Goal: Download file/media

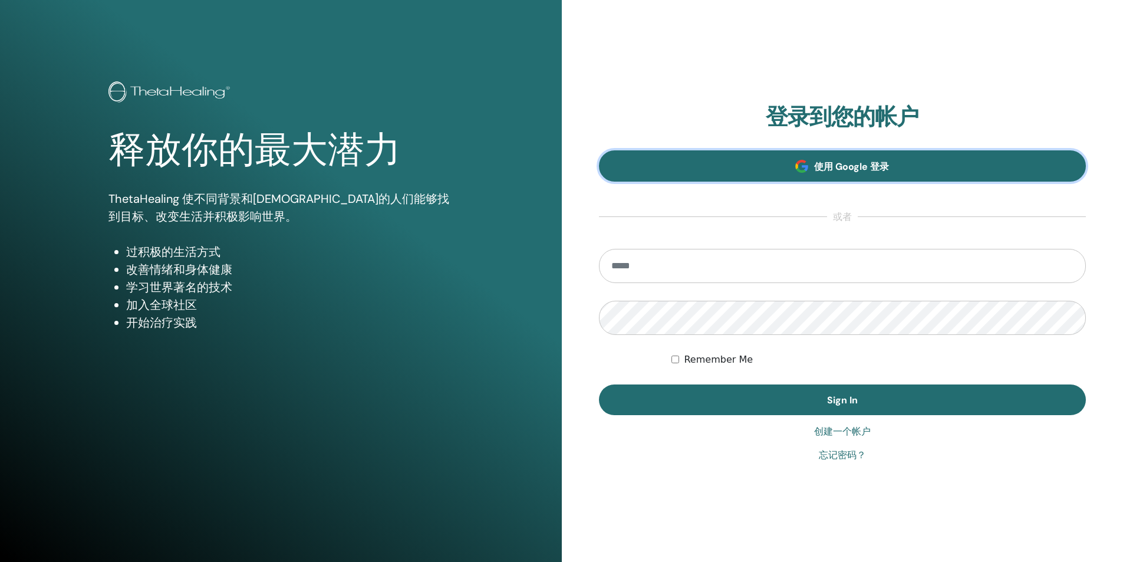
click at [921, 154] on link "使用 Google 登录" at bounding box center [842, 165] width 487 height 31
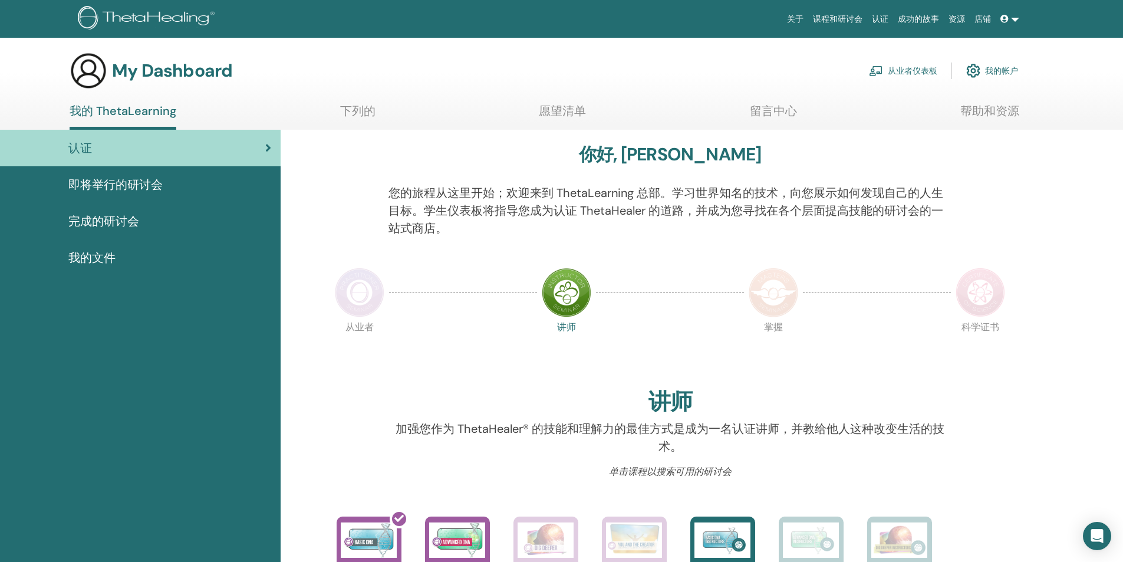
click at [98, 256] on span "我的文件" at bounding box center [91, 258] width 47 height 18
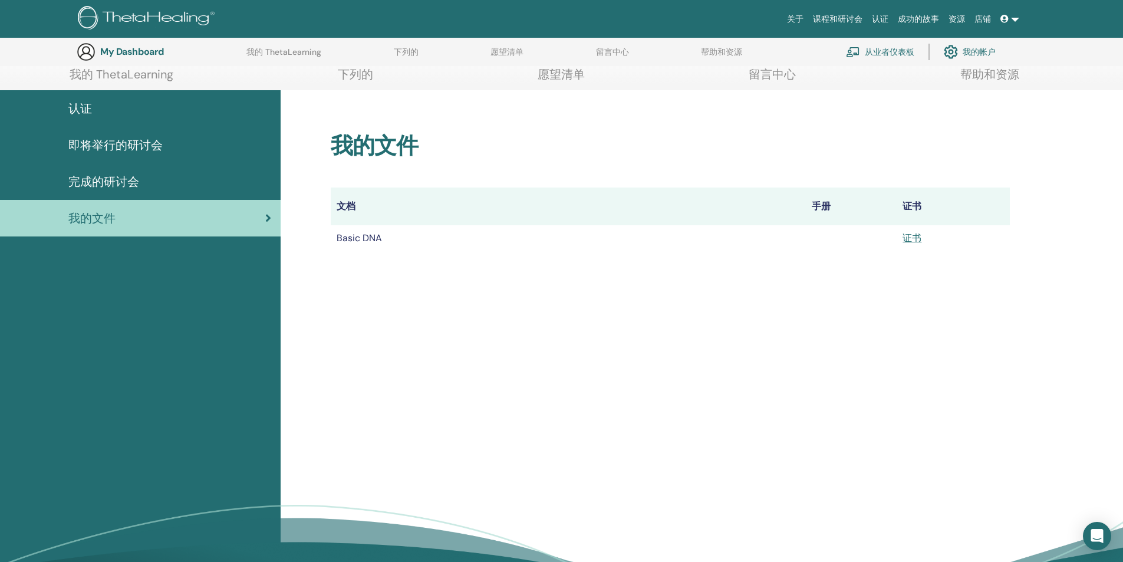
scroll to position [146, 0]
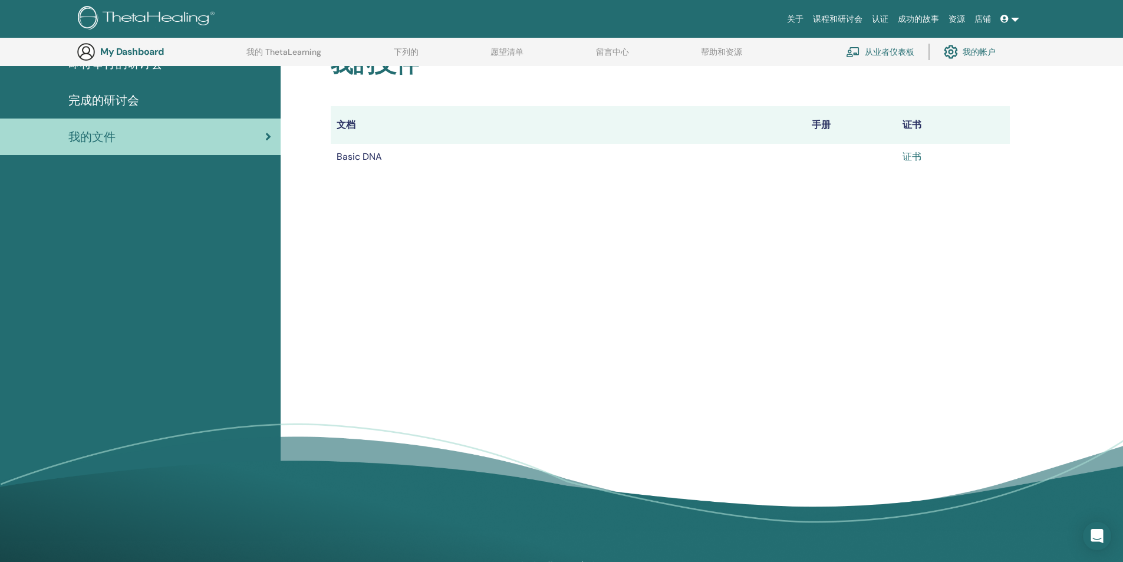
click at [918, 156] on link "证书" at bounding box center [911, 156] width 19 height 12
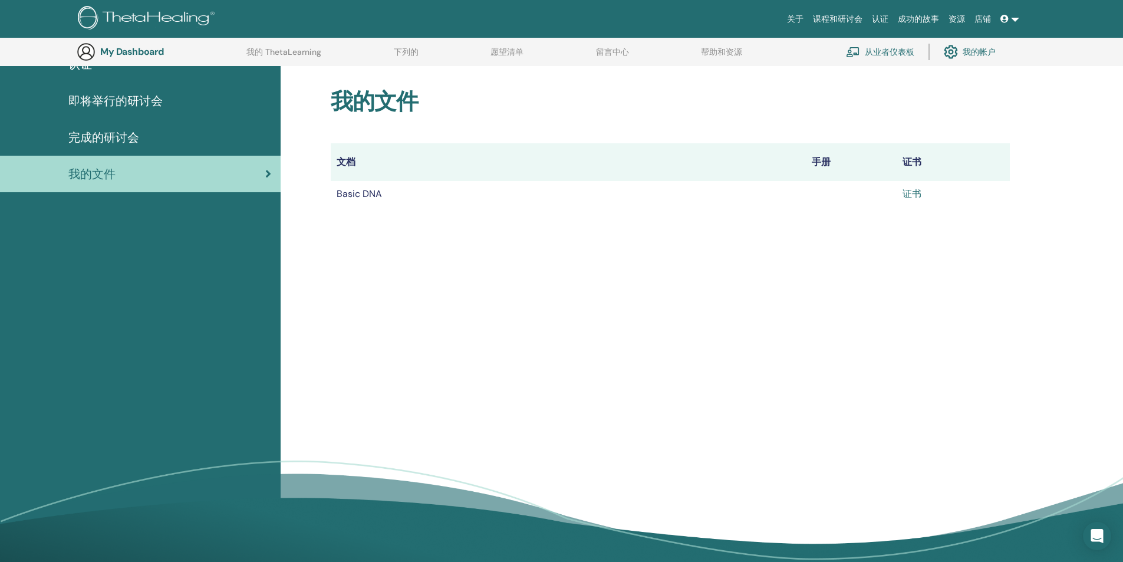
scroll to position [0, 0]
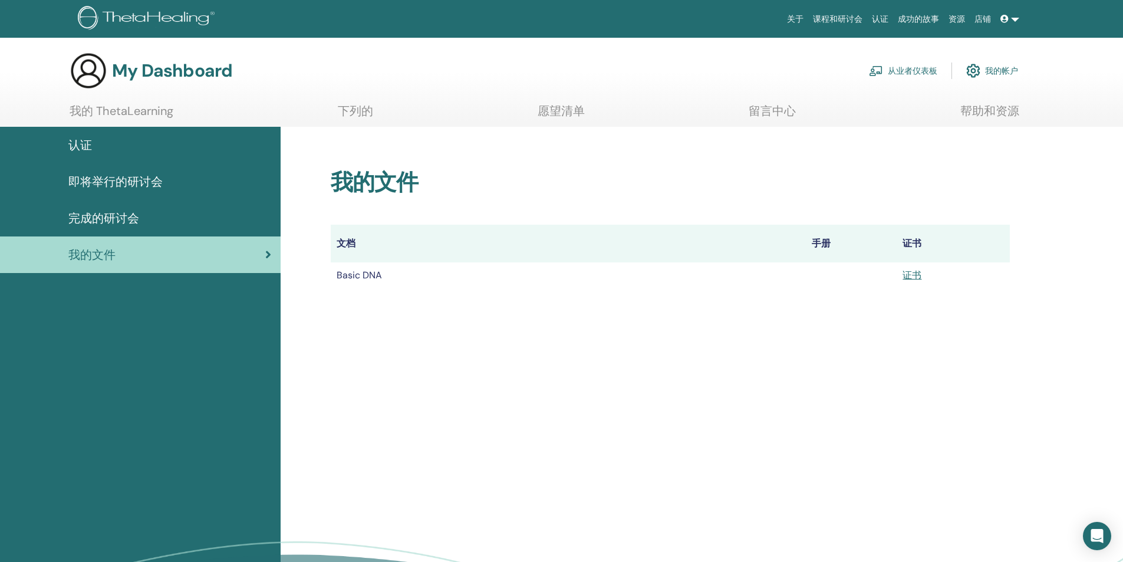
click at [256, 249] on div "我的文件" at bounding box center [140, 255] width 262 height 18
click at [166, 212] on div "完成的研讨会" at bounding box center [140, 218] width 262 height 18
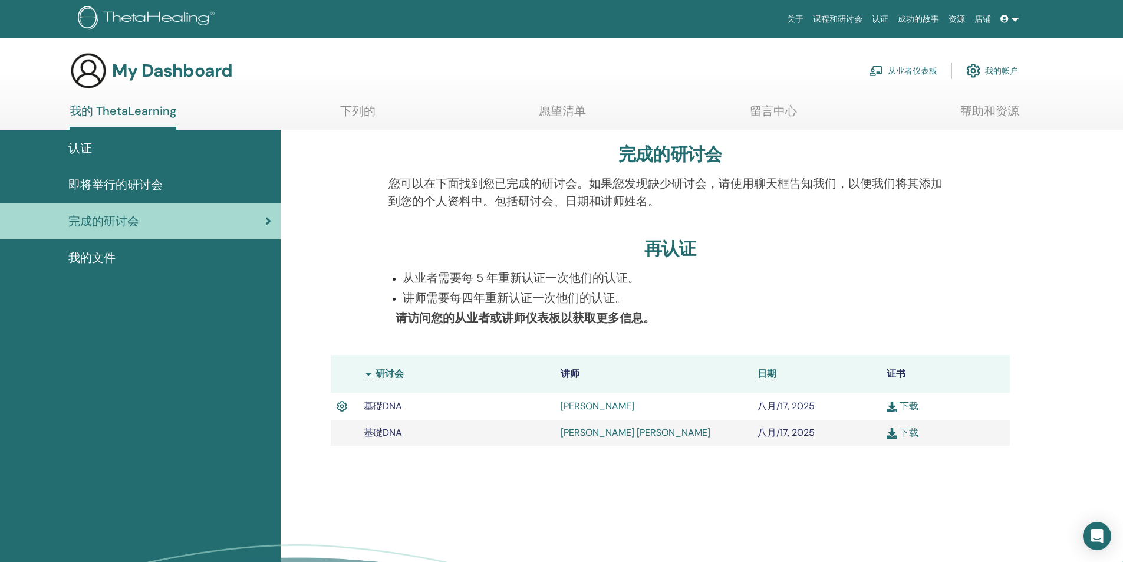
click at [340, 401] on img at bounding box center [342, 405] width 11 height 15
click at [339, 405] on img at bounding box center [342, 405] width 11 height 15
click at [340, 407] on img at bounding box center [342, 405] width 11 height 15
click at [857, 431] on td "八月/17, 2025" at bounding box center [815, 433] width 129 height 26
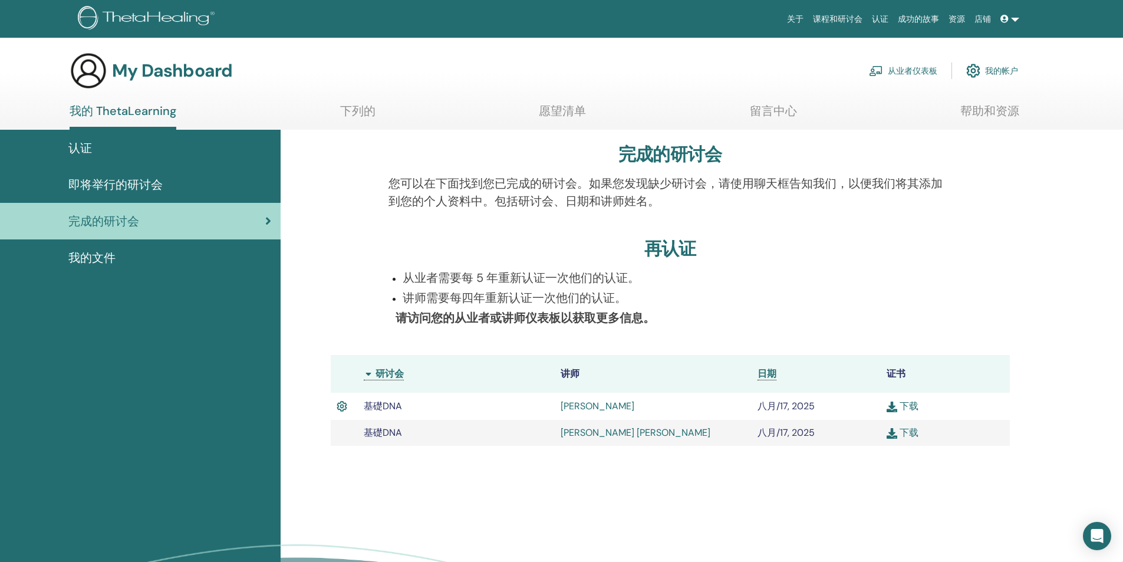
click at [918, 434] on link "下载" at bounding box center [902, 432] width 32 height 12
click at [119, 260] on div "我的文件" at bounding box center [140, 258] width 262 height 18
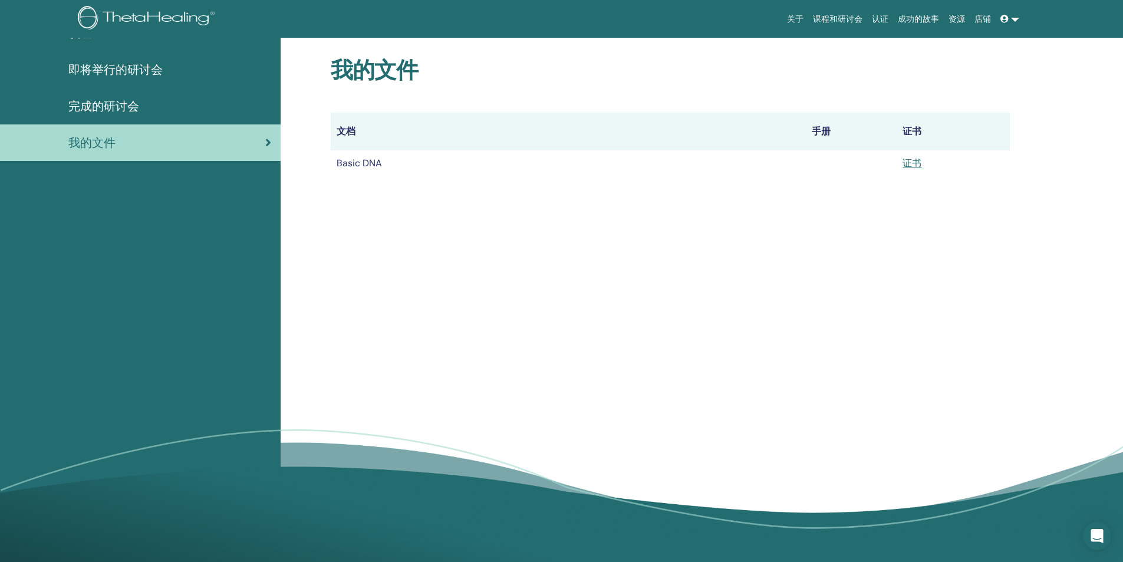
scroll to position [205, 0]
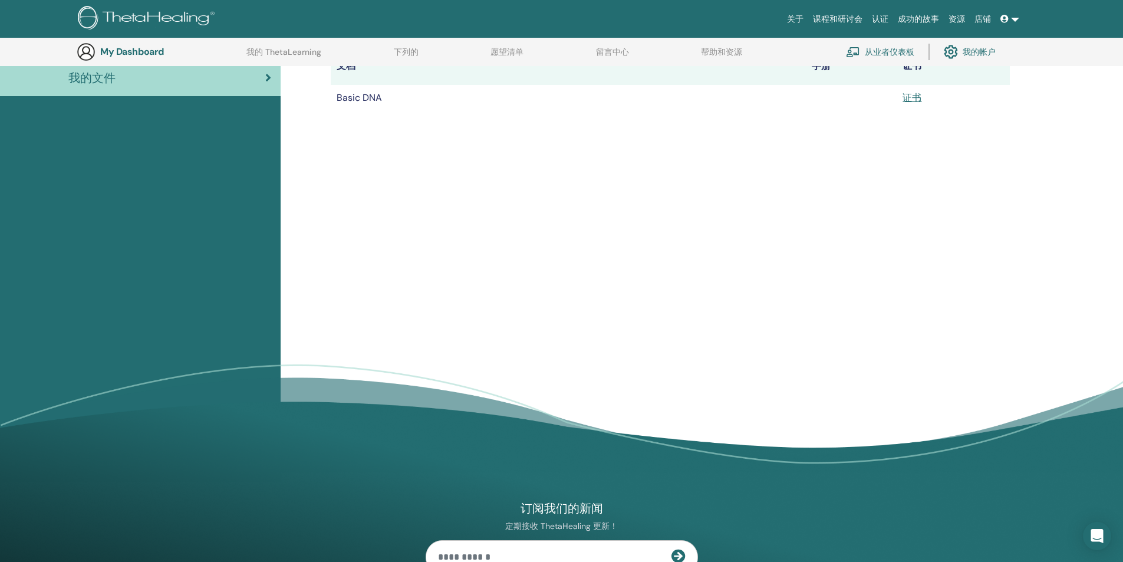
drag, startPoint x: 370, startPoint y: 97, endPoint x: 371, endPoint y: 104, distance: 7.9
click at [370, 97] on td "Basic DNA" at bounding box center [568, 98] width 475 height 26
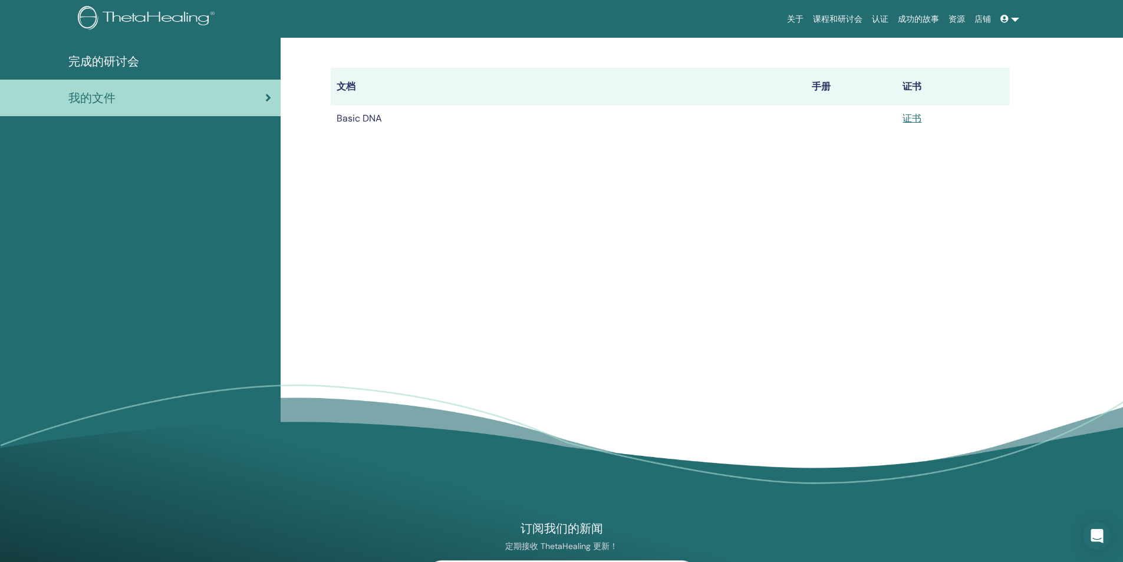
scroll to position [0, 0]
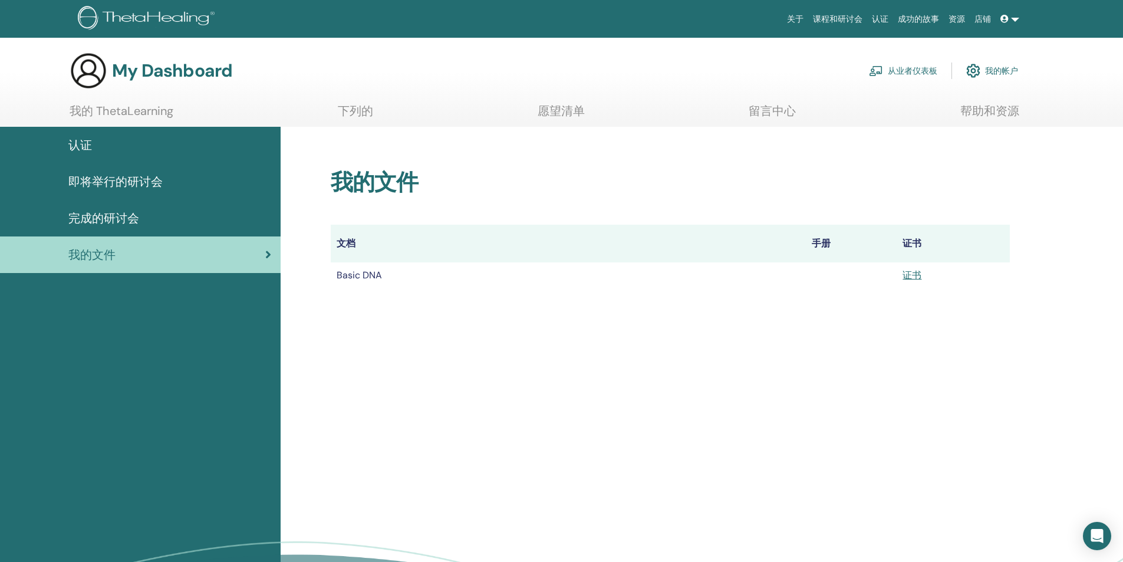
click at [344, 110] on link "下列的" at bounding box center [355, 115] width 35 height 23
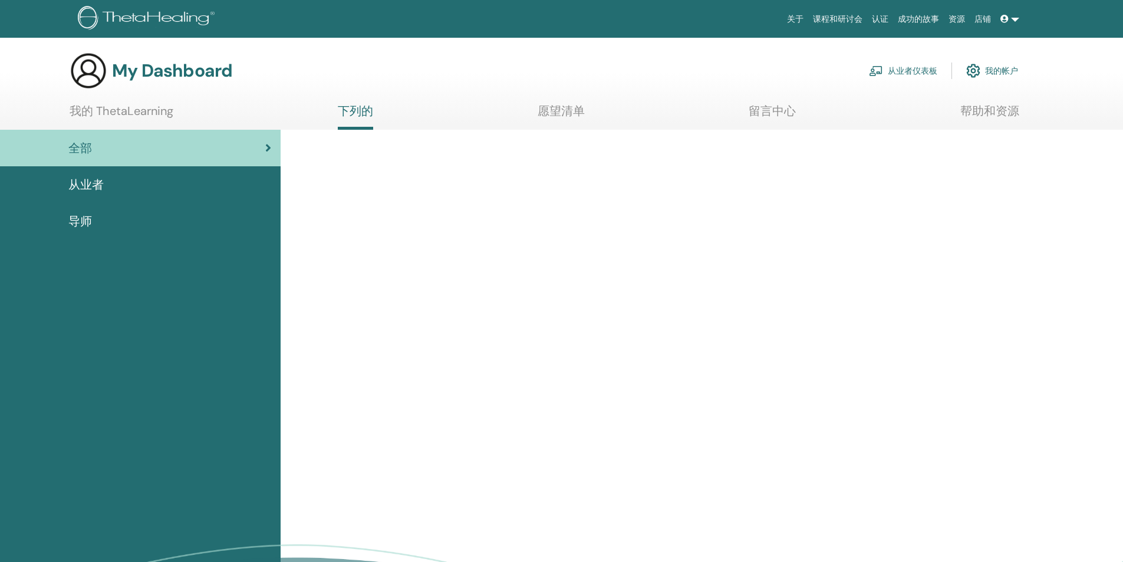
click at [122, 116] on link "我的 ThetaLearning" at bounding box center [122, 115] width 104 height 23
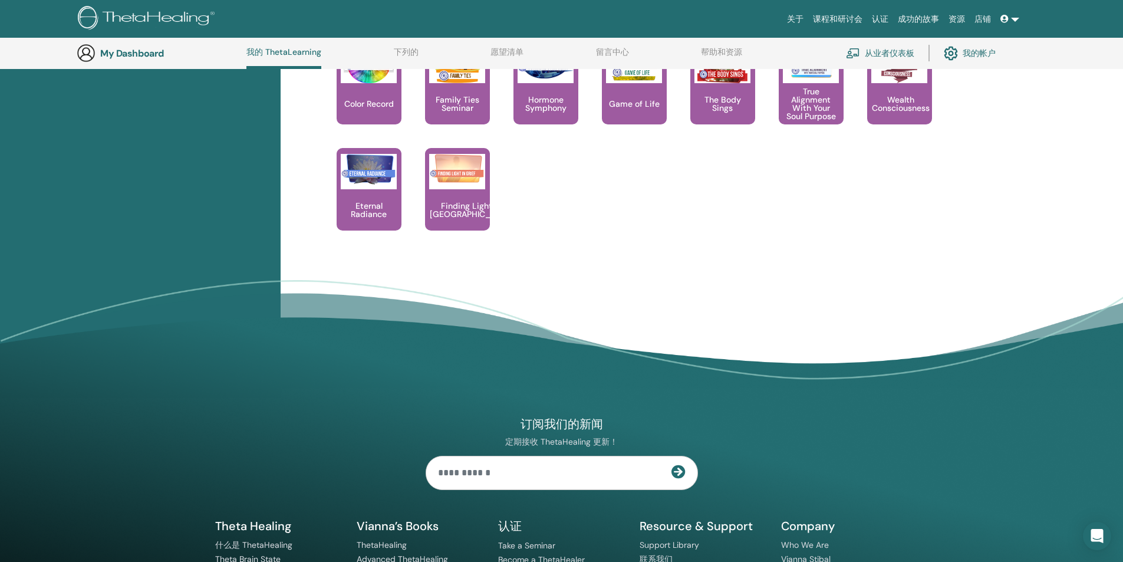
scroll to position [1154, 0]
